Goal: Task Accomplishment & Management: Manage account settings

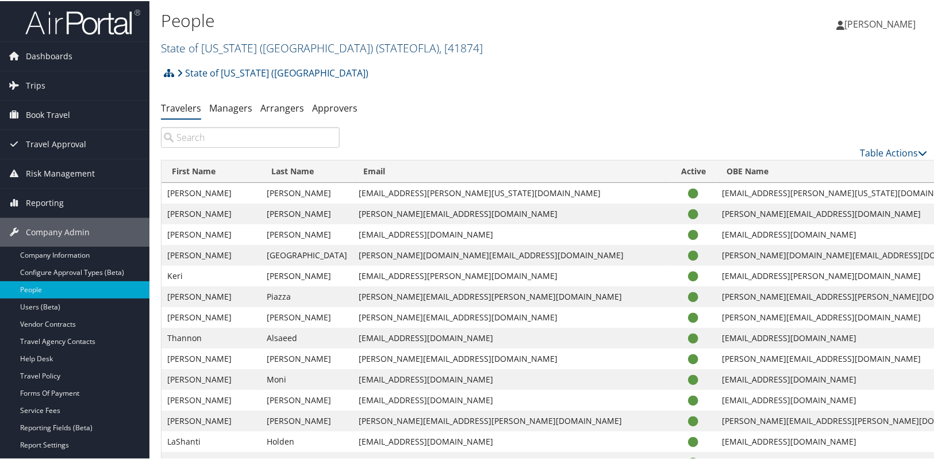
click at [203, 51] on link "State of Louisiana (SOLA) ( STATEOFLA ) , [ 41874 ]" at bounding box center [322, 47] width 322 height 16
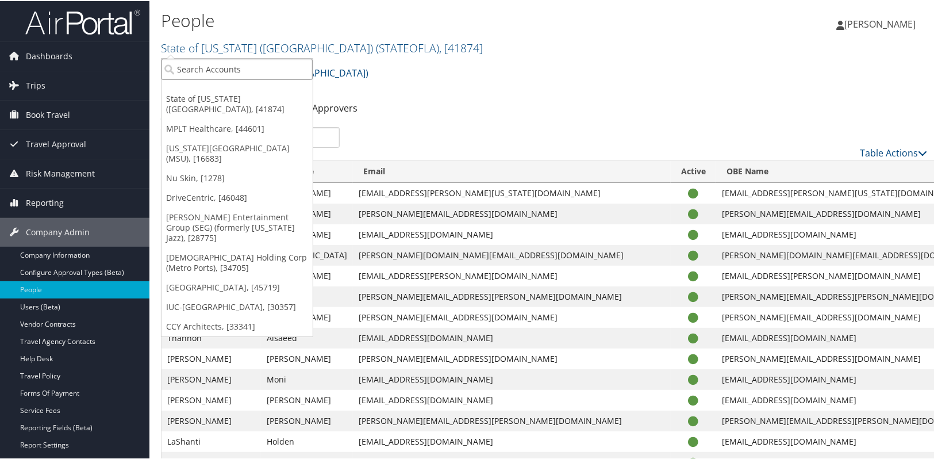
click at [193, 67] on input "search" at bounding box center [236, 67] width 151 height 21
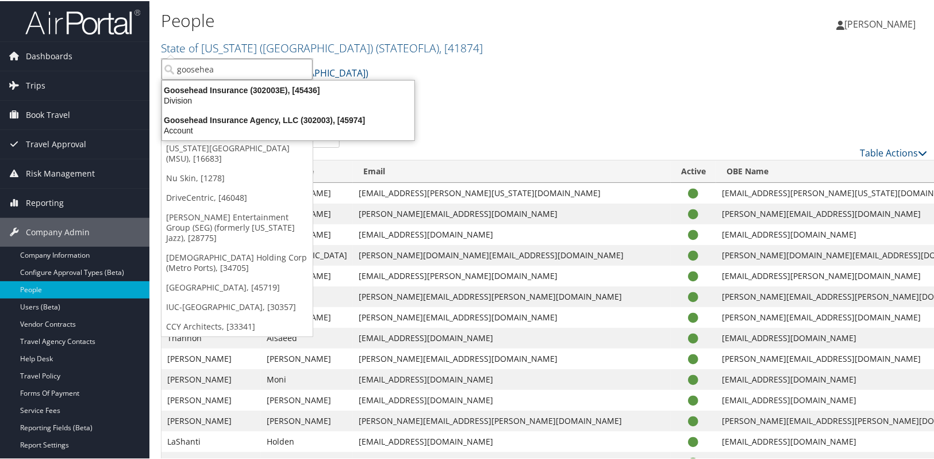
type input "goosehead"
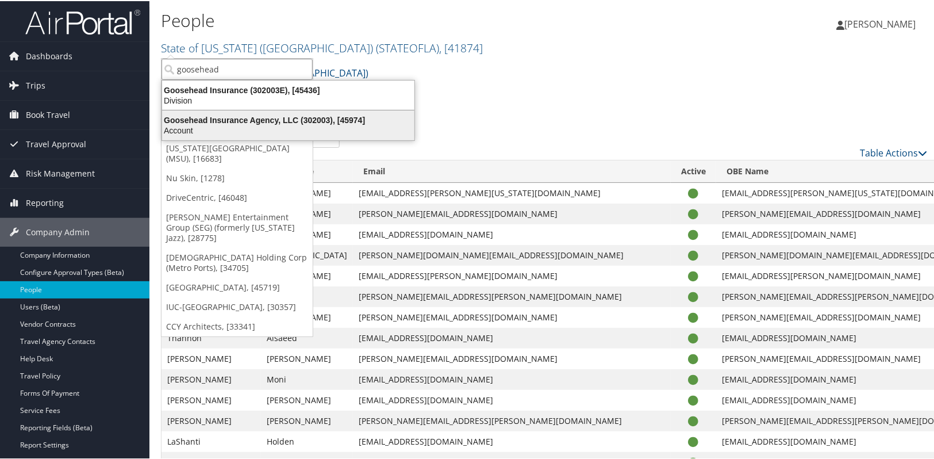
click at [199, 122] on div "Goosehead Insurance Agency, LLC (302003), [45974]" at bounding box center [288, 119] width 266 height 10
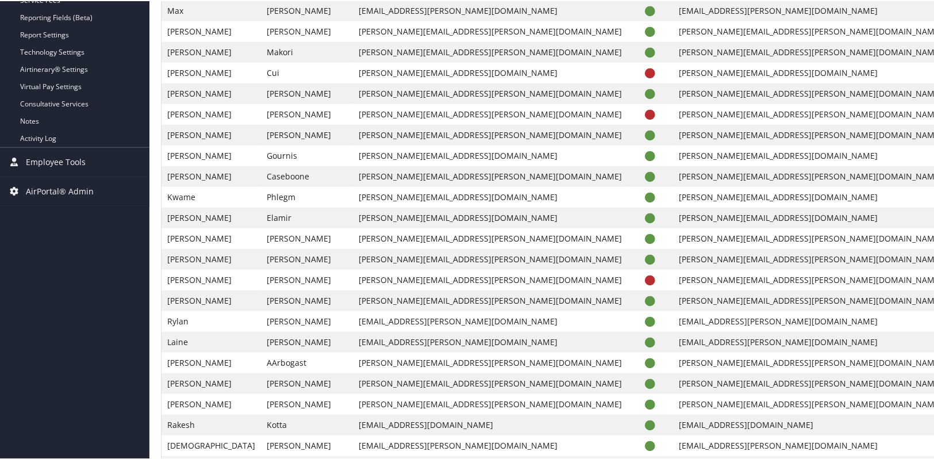
scroll to position [209, 0]
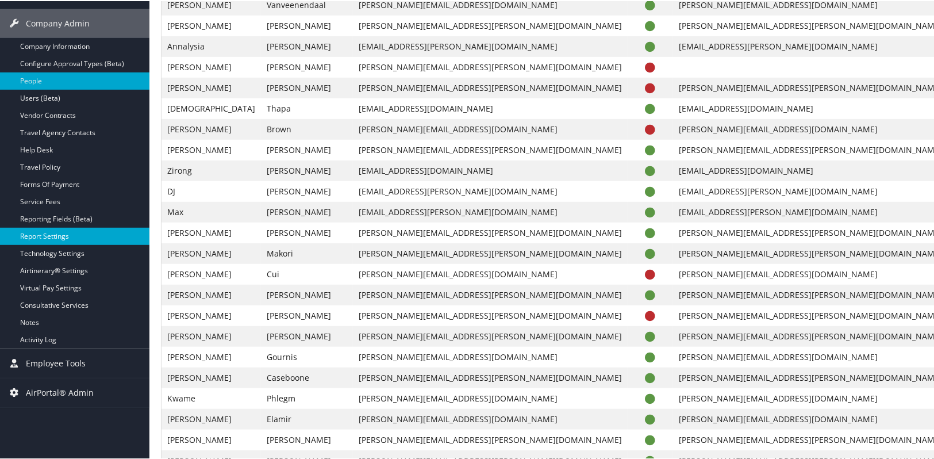
click at [61, 234] on link "Report Settings" at bounding box center [74, 234] width 149 height 17
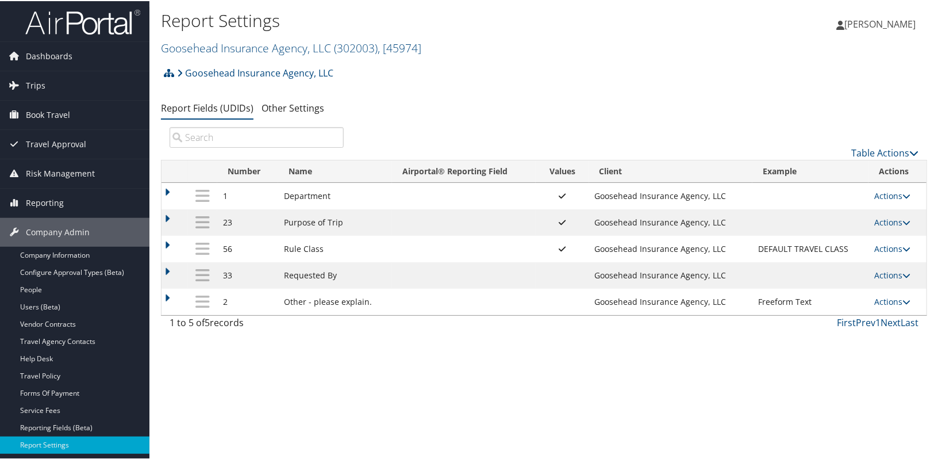
drag, startPoint x: 873, startPoint y: 193, endPoint x: 850, endPoint y: 208, distance: 27.4
click at [874, 193] on link "Actions" at bounding box center [892, 194] width 36 height 11
click at [842, 210] on link "Update Report Field Values" at bounding box center [844, 212] width 124 height 20
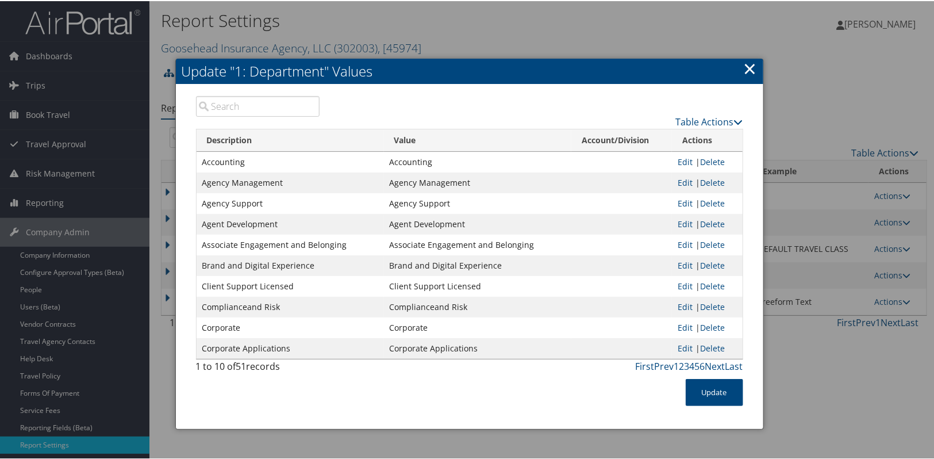
click at [271, 105] on input "search" at bounding box center [258, 105] width 124 height 21
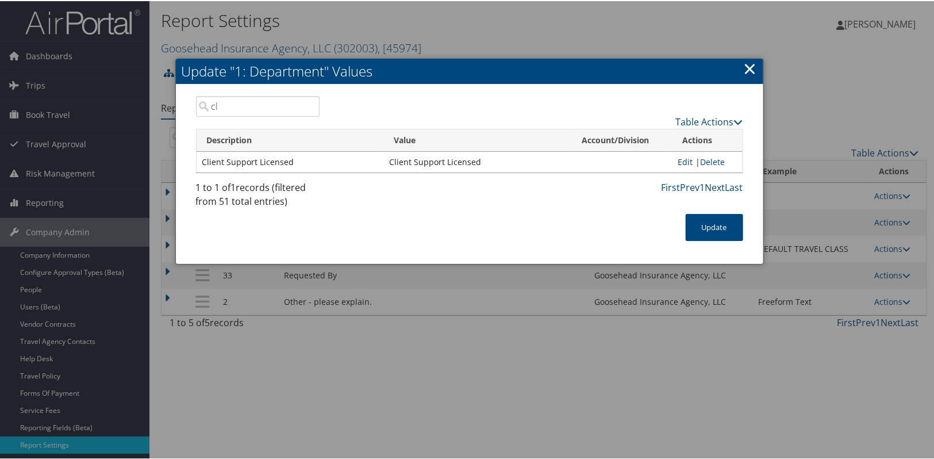
type input "c"
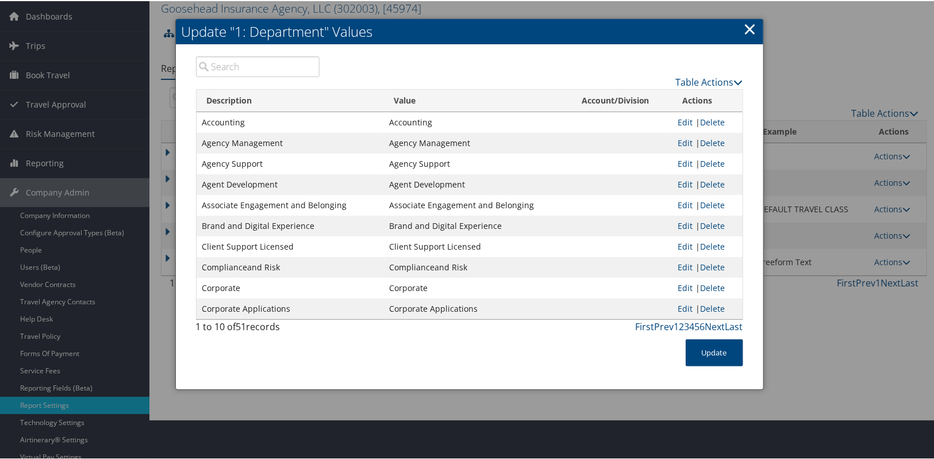
scroll to position [155, 0]
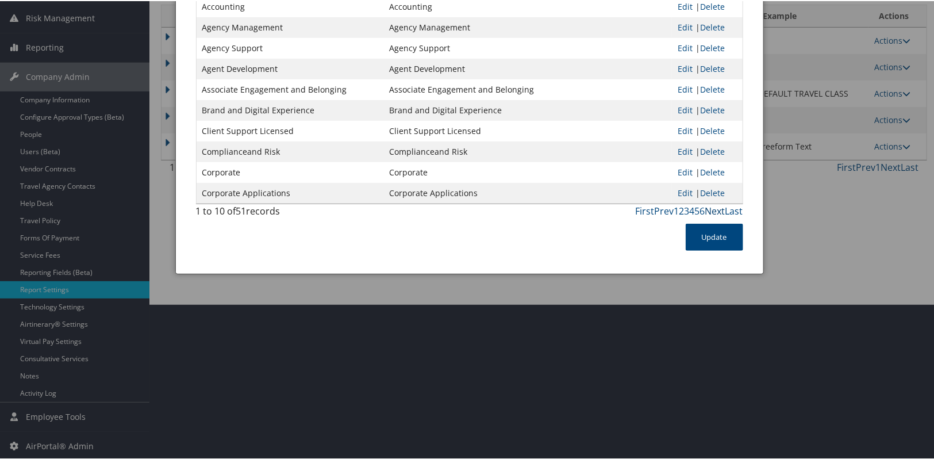
click at [714, 210] on link "Next" at bounding box center [715, 209] width 20 height 13
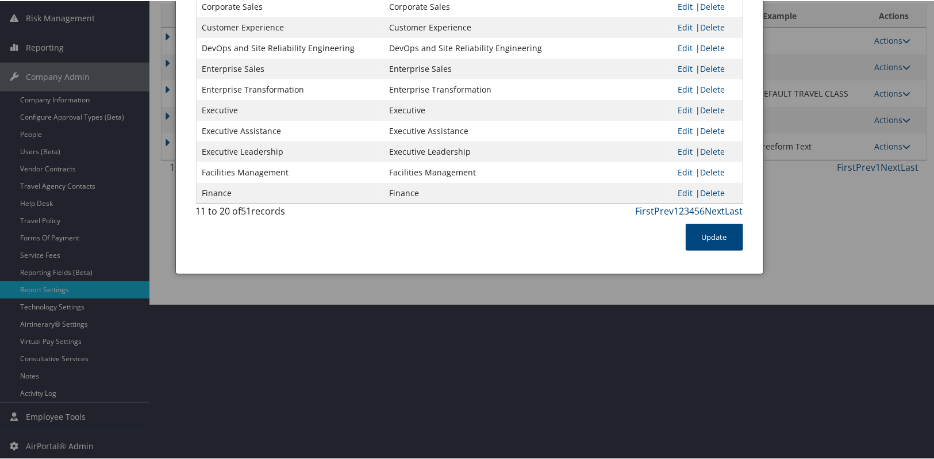
click at [714, 210] on link "Next" at bounding box center [715, 209] width 20 height 13
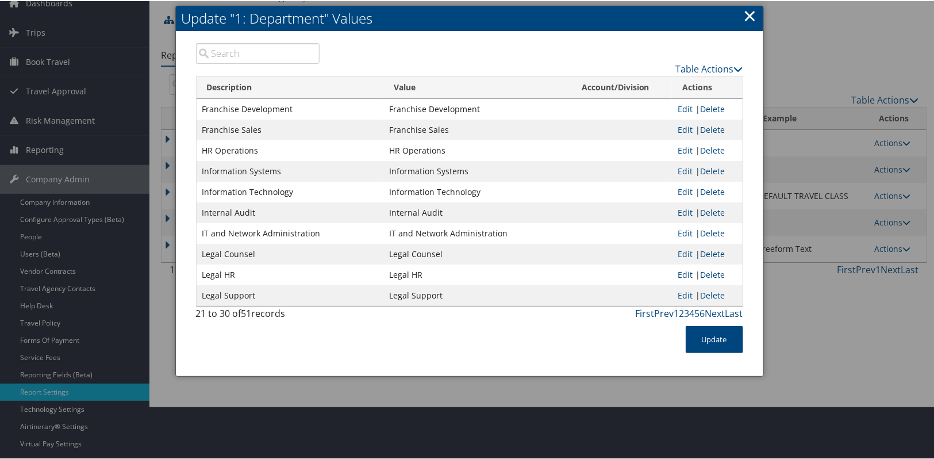
scroll to position [51, 0]
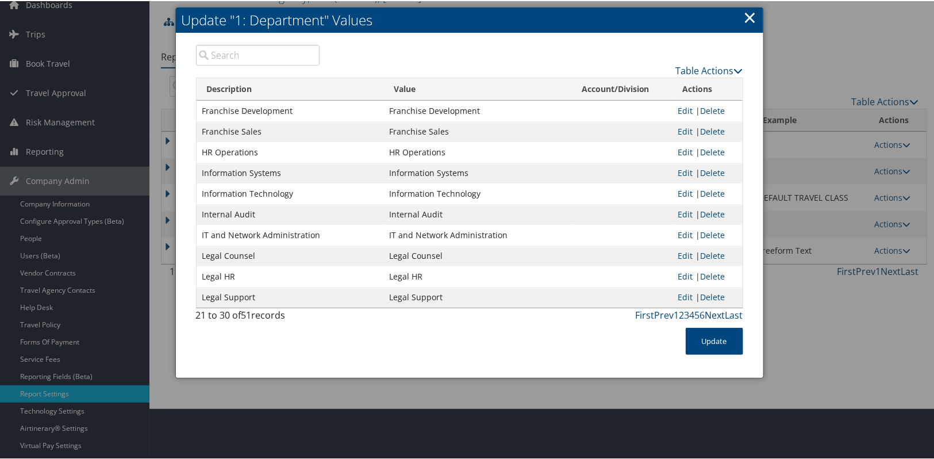
click at [713, 313] on link "Next" at bounding box center [715, 313] width 20 height 13
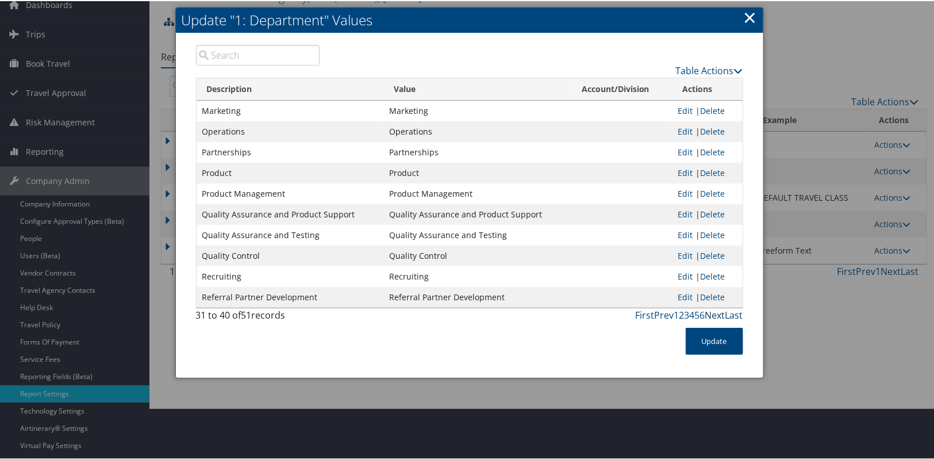
click at [713, 313] on link "Next" at bounding box center [715, 313] width 20 height 13
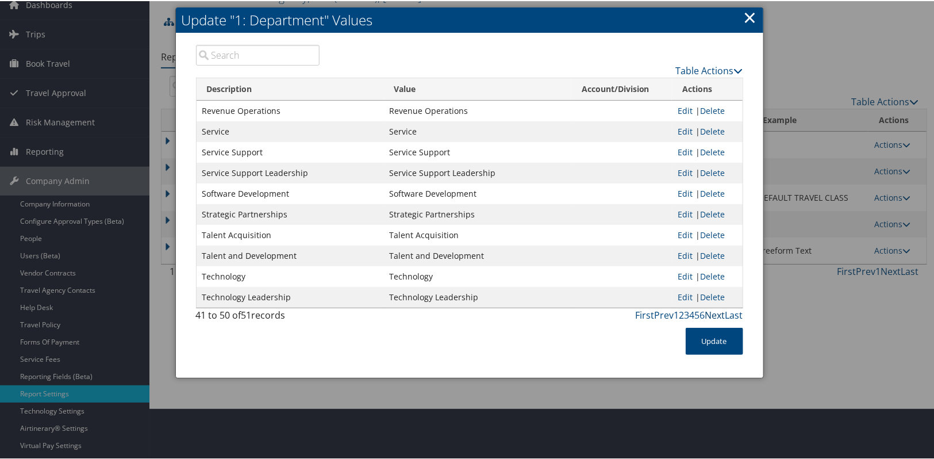
click at [713, 312] on link "Next" at bounding box center [715, 313] width 20 height 13
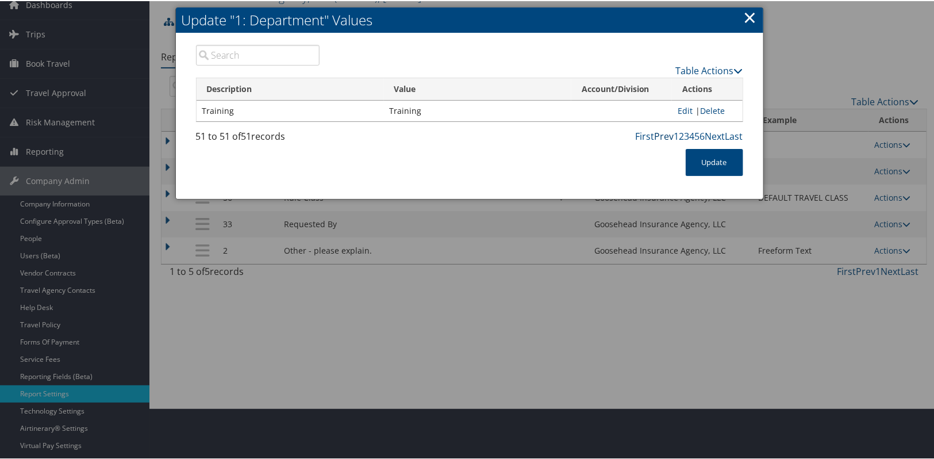
click at [665, 134] on link "Prev" at bounding box center [665, 135] width 20 height 13
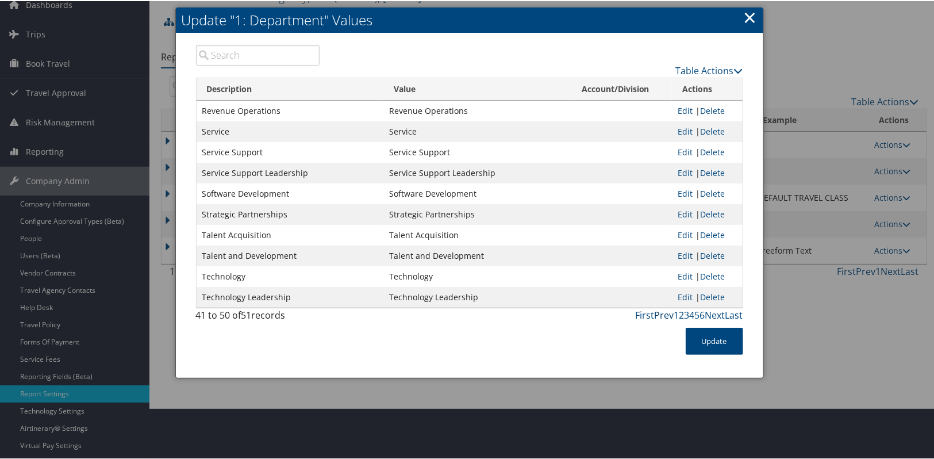
click at [660, 313] on link "Prev" at bounding box center [665, 313] width 20 height 13
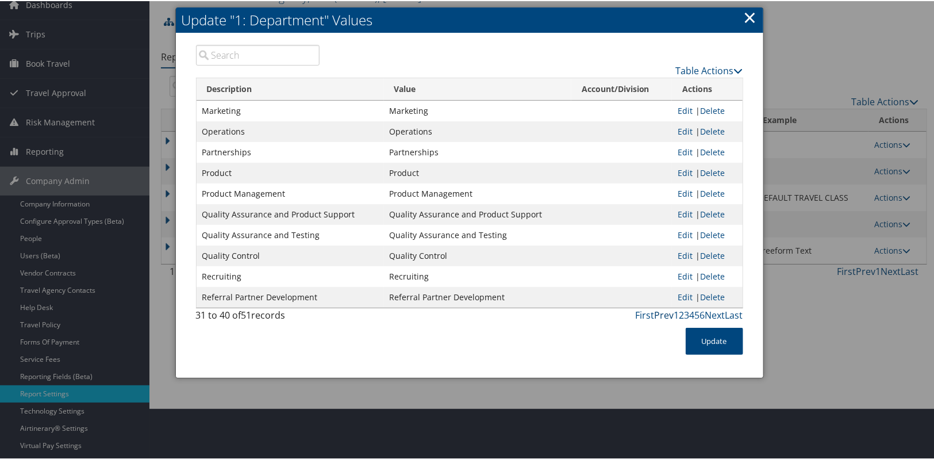
click at [660, 313] on link "Prev" at bounding box center [665, 313] width 20 height 13
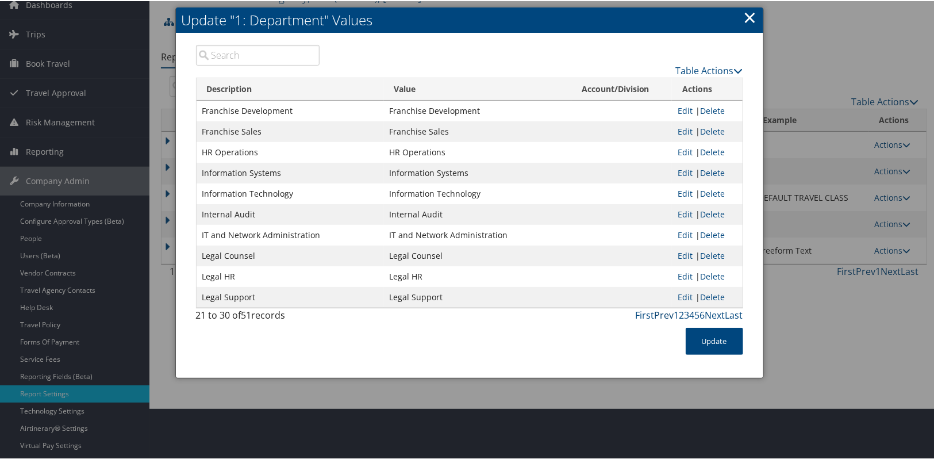
click at [660, 313] on link "Prev" at bounding box center [665, 313] width 20 height 13
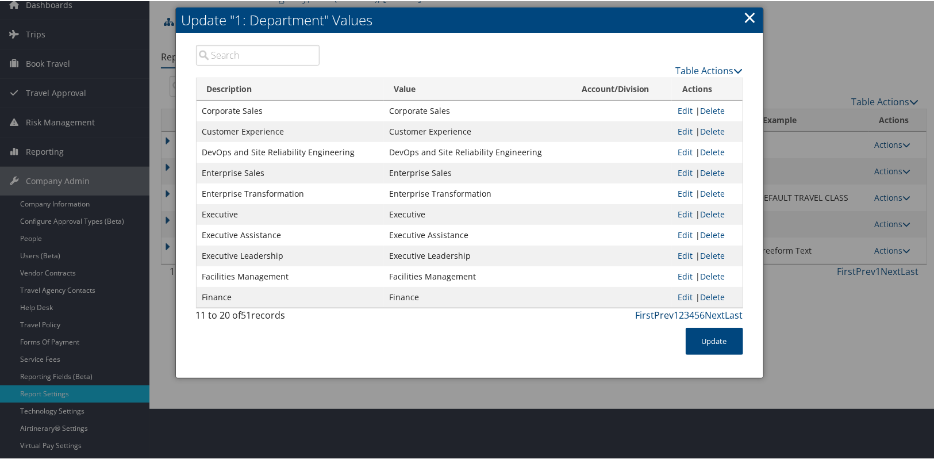
click at [660, 313] on link "Prev" at bounding box center [665, 313] width 20 height 13
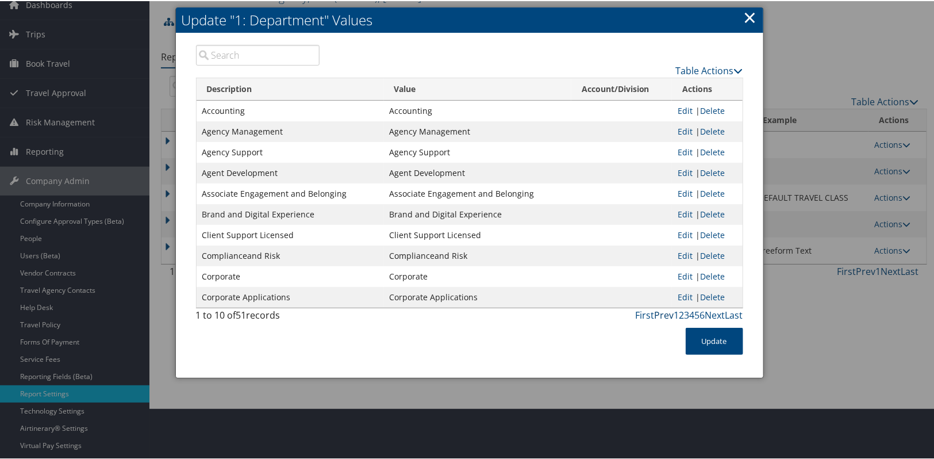
click at [661, 313] on link "Prev" at bounding box center [665, 313] width 20 height 13
click at [750, 22] on link "×" at bounding box center [750, 16] width 13 height 23
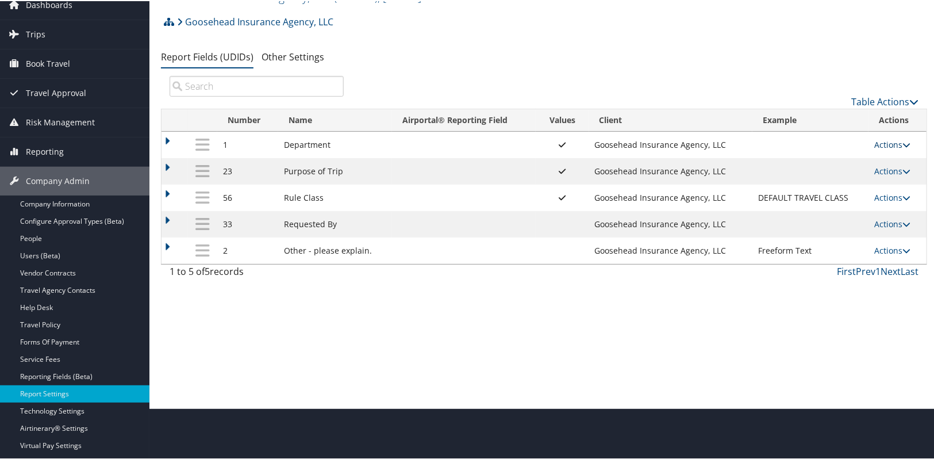
click at [902, 140] on icon at bounding box center [906, 144] width 8 height 8
click at [828, 161] on link "Update Report Field Values" at bounding box center [844, 161] width 124 height 20
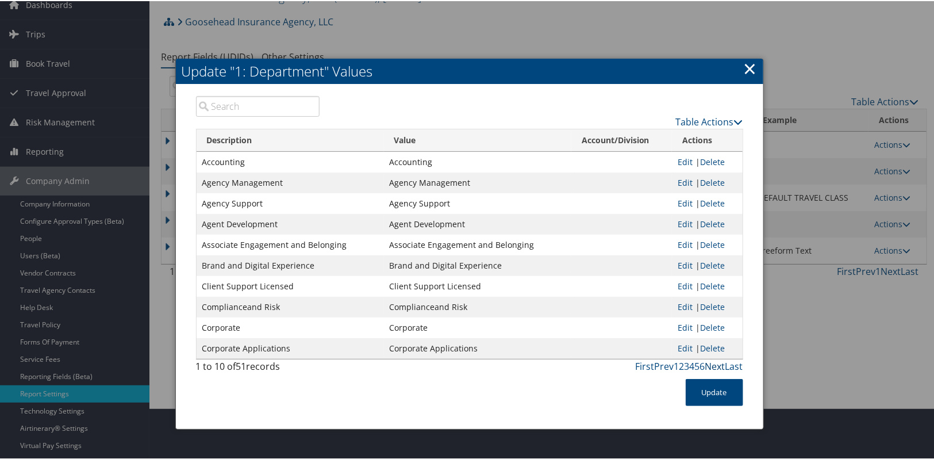
click at [718, 365] on link "Next" at bounding box center [715, 365] width 20 height 13
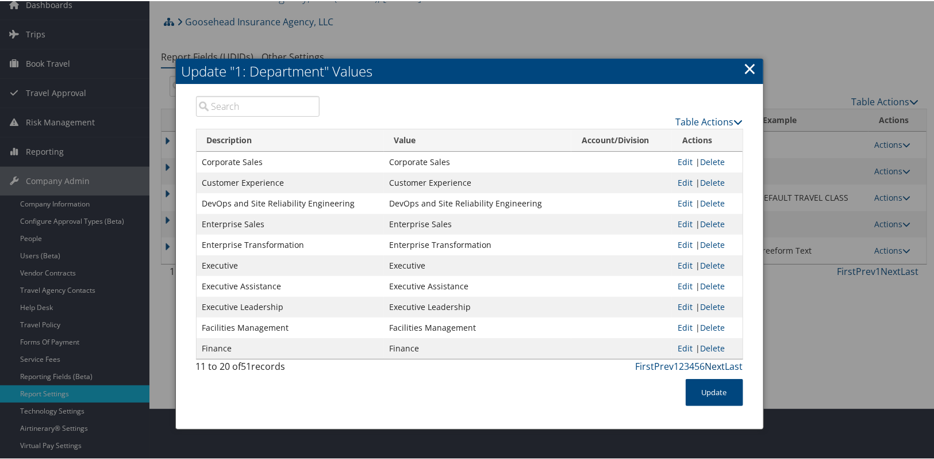
click at [718, 365] on link "Next" at bounding box center [715, 365] width 20 height 13
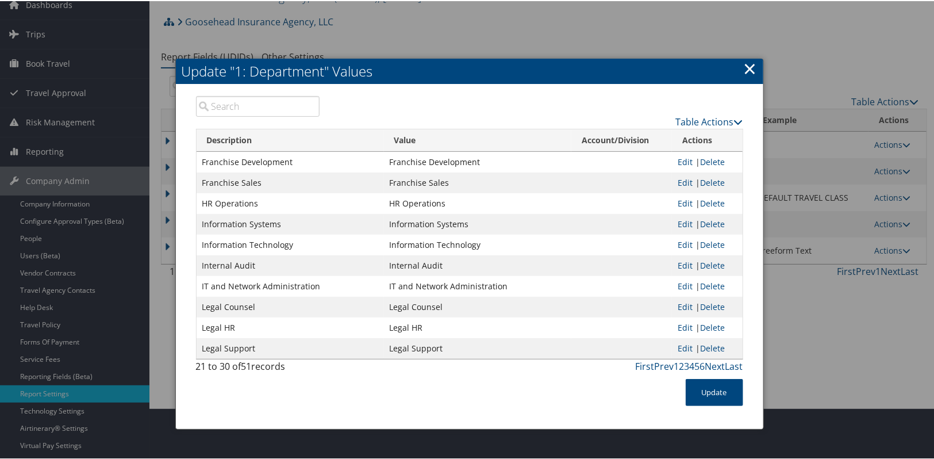
click at [718, 365] on link "Next" at bounding box center [715, 365] width 20 height 13
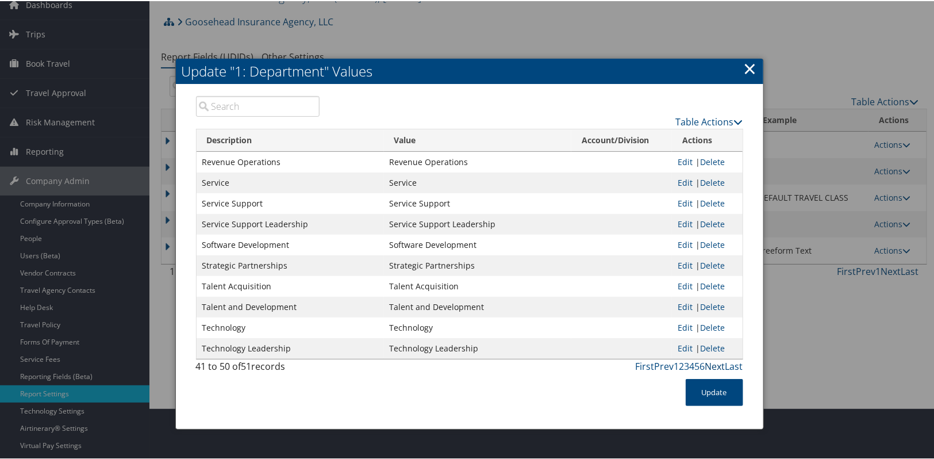
click at [718, 365] on link "Next" at bounding box center [715, 365] width 20 height 13
click at [718, 365] on div at bounding box center [469, 229] width 938 height 459
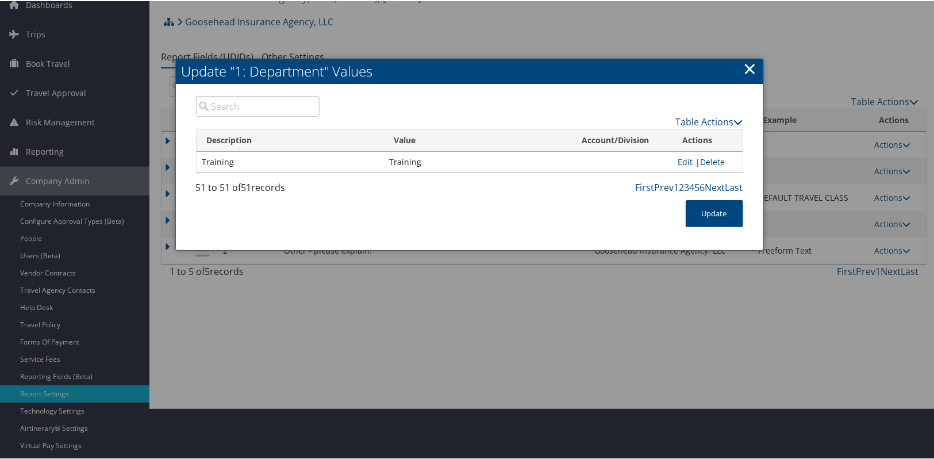
click at [718, 365] on div at bounding box center [469, 229] width 938 height 459
click at [663, 186] on link "Prev" at bounding box center [665, 186] width 20 height 13
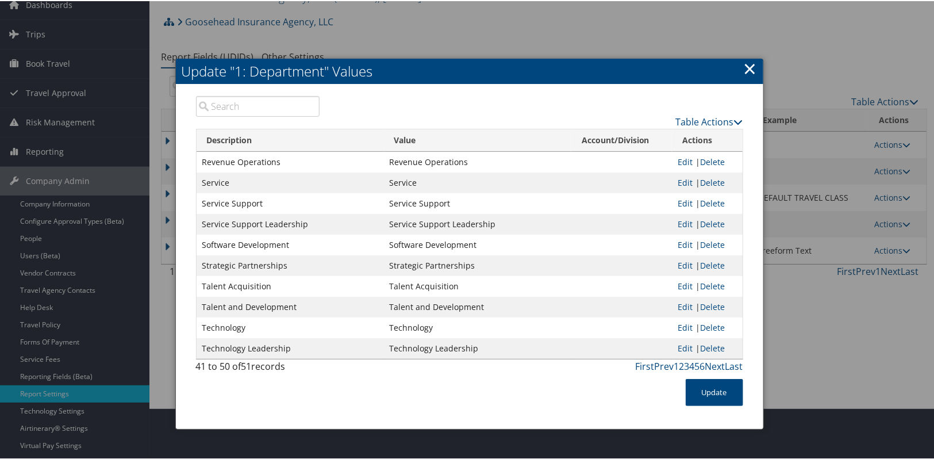
click at [663, 186] on td at bounding box center [621, 181] width 101 height 21
click at [748, 66] on link "×" at bounding box center [750, 67] width 13 height 23
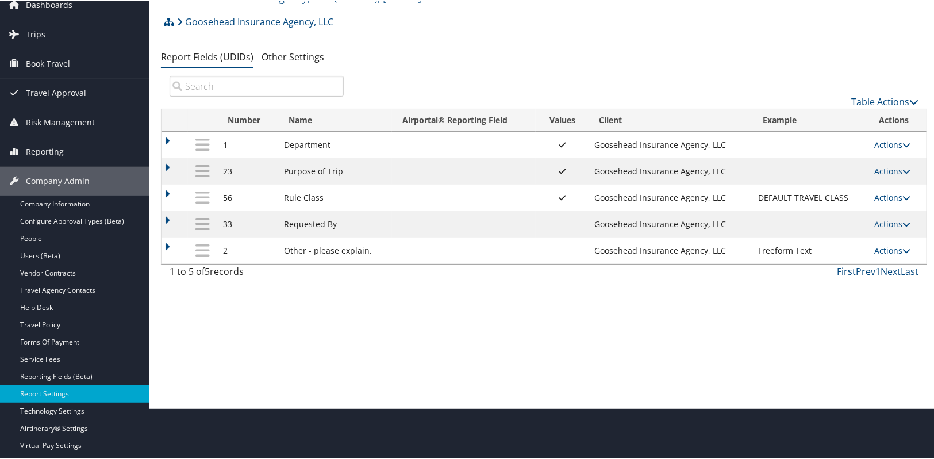
click at [893, 137] on td "Actions Update Report Field Values Upload Report Field Values Edit Delete" at bounding box center [897, 143] width 58 height 26
click at [891, 143] on link "Actions" at bounding box center [892, 143] width 36 height 11
click at [867, 157] on link "Update Report Field Values" at bounding box center [844, 161] width 124 height 20
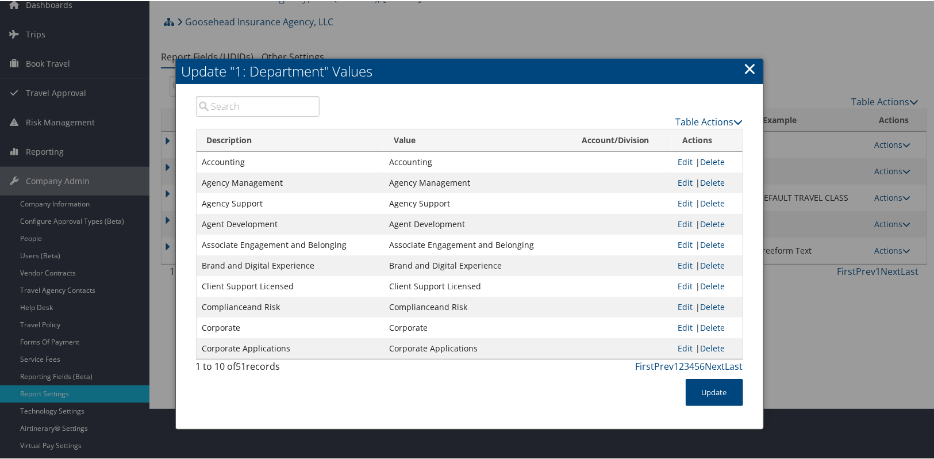
click at [739, 60] on h2 "Update "1: Department" Values" at bounding box center [469, 69] width 587 height 25
click at [747, 66] on link "×" at bounding box center [750, 67] width 13 height 23
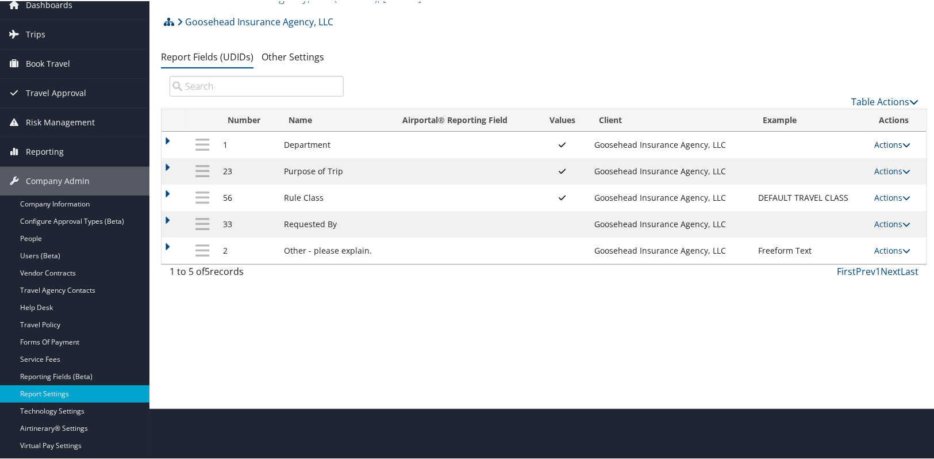
click at [887, 144] on link "Actions" at bounding box center [892, 143] width 36 height 11
click at [823, 200] on link "Edit" at bounding box center [844, 200] width 124 height 20
select select "both"
select select "profiled"
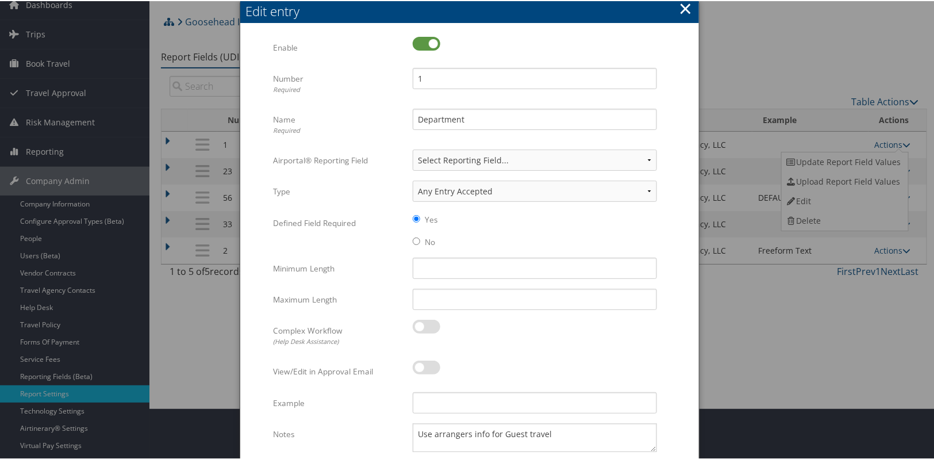
click at [682, 7] on button "×" at bounding box center [685, 7] width 13 height 23
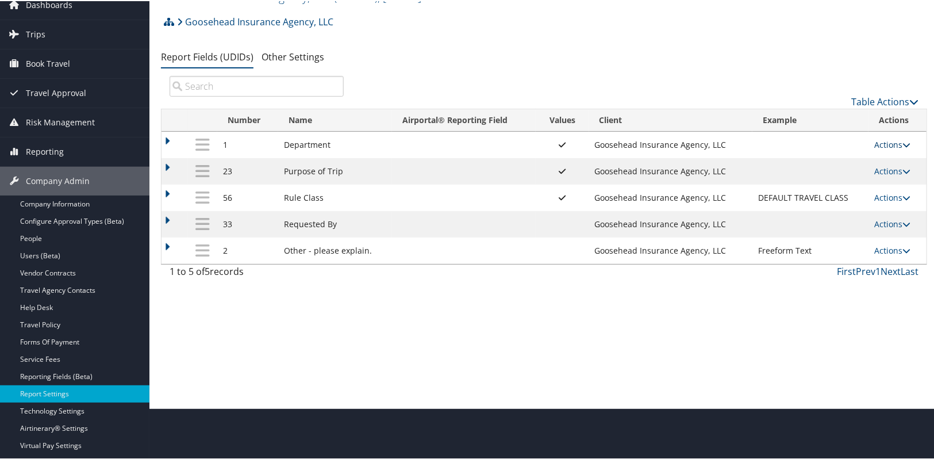
click at [902, 141] on icon at bounding box center [906, 144] width 8 height 8
click at [821, 164] on link "Update Report Field Values" at bounding box center [844, 161] width 124 height 20
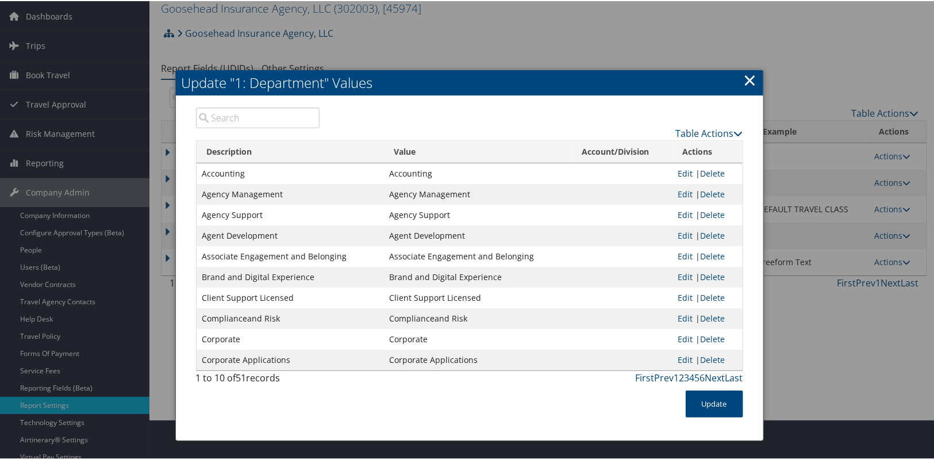
scroll to position [0, 0]
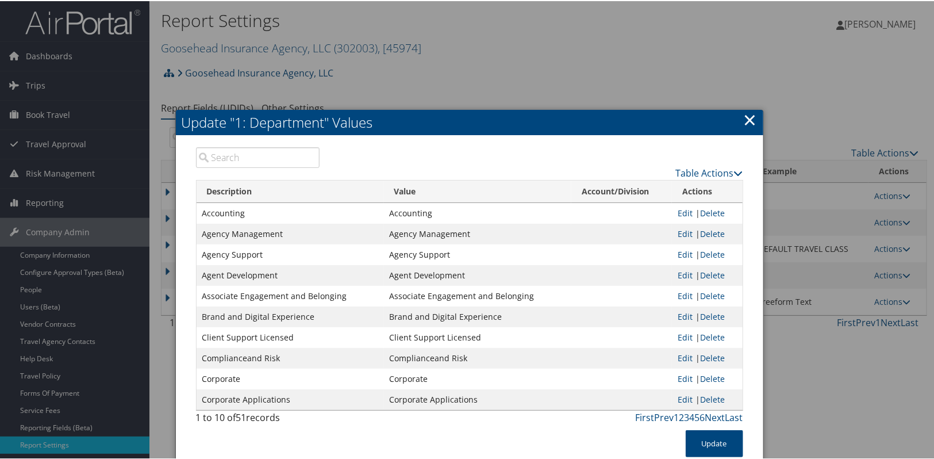
click at [751, 118] on link "×" at bounding box center [750, 118] width 13 height 23
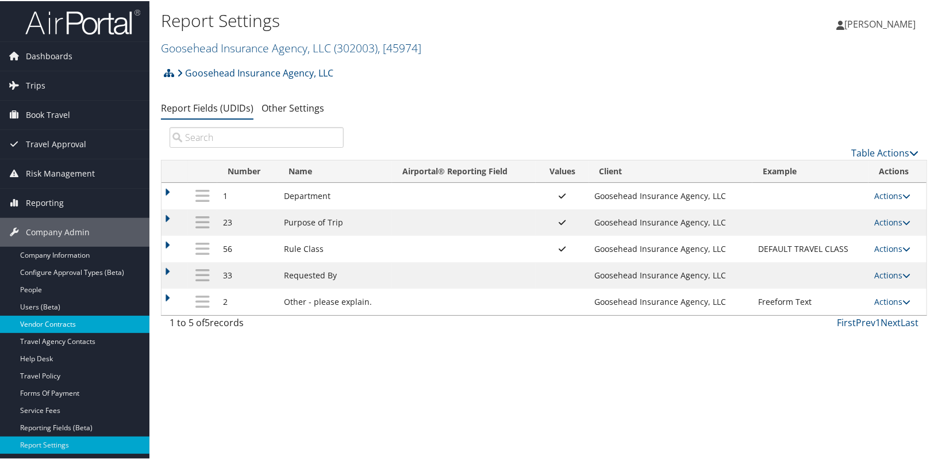
click at [64, 322] on link "Vendor Contracts" at bounding box center [74, 322] width 149 height 17
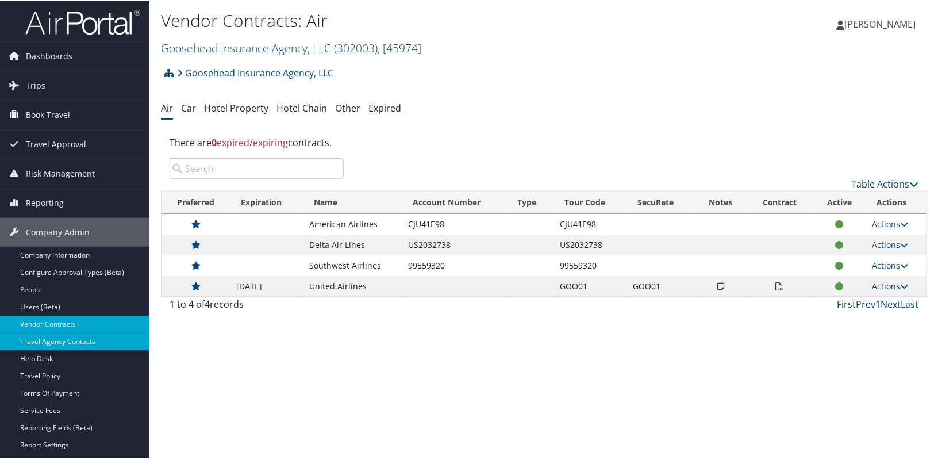
click at [55, 341] on link "Travel Agency Contacts" at bounding box center [74, 340] width 149 height 17
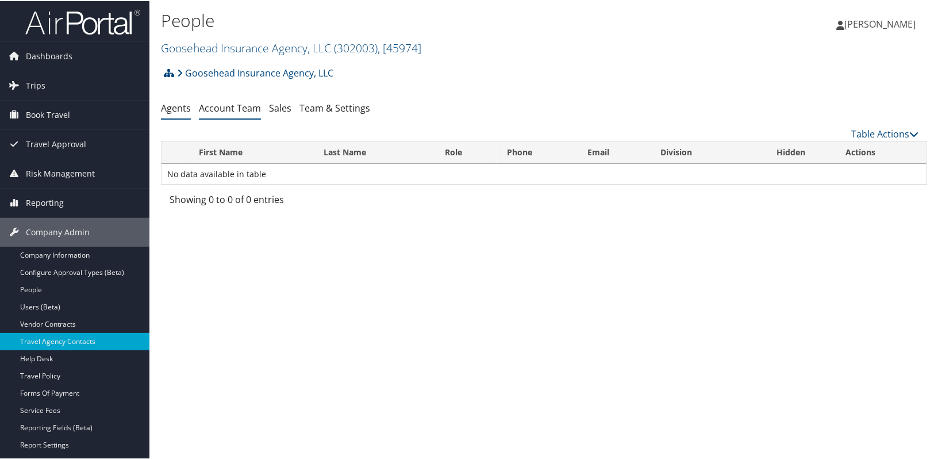
click at [234, 109] on link "Account Team" at bounding box center [230, 107] width 62 height 13
